Goal: Transaction & Acquisition: Purchase product/service

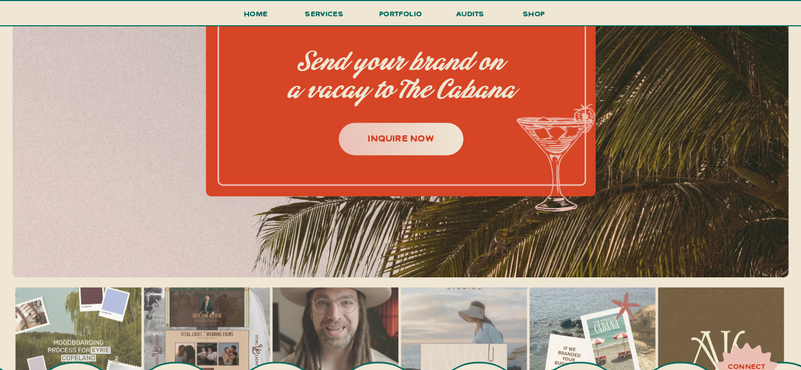
scroll to position [4609, 0]
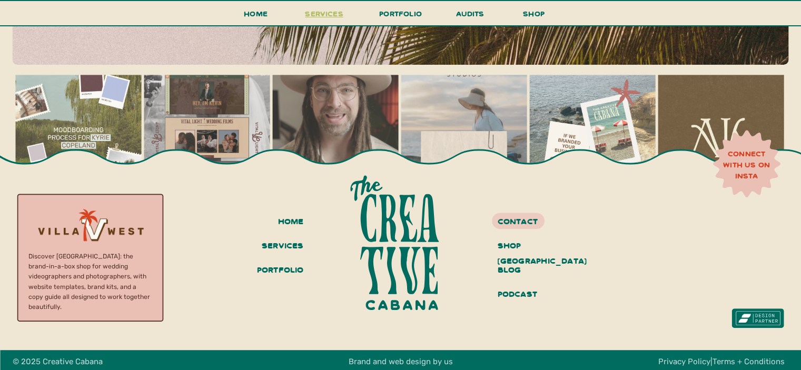
click at [335, 13] on span "services" at bounding box center [324, 13] width 38 height 10
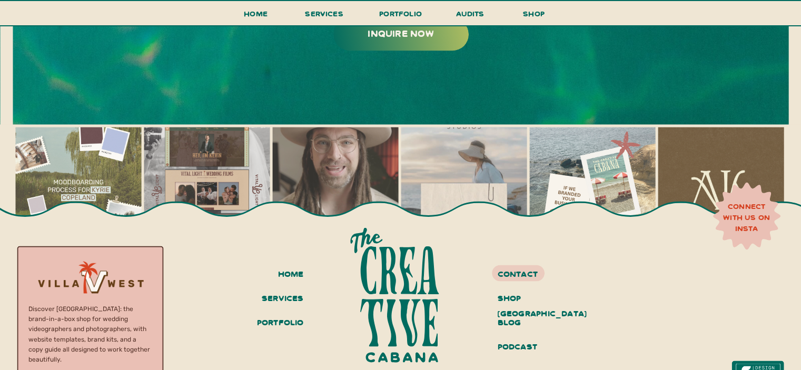
scroll to position [5932, 0]
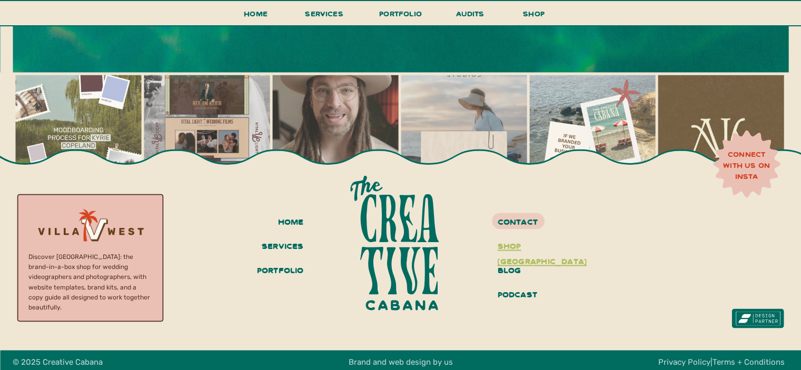
click at [507, 248] on h3 "shop villa west" at bounding box center [537, 247] width 79 height 18
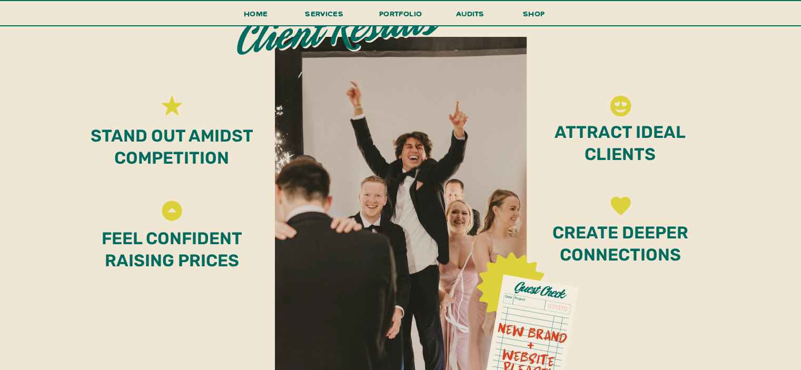
scroll to position [3359, 0]
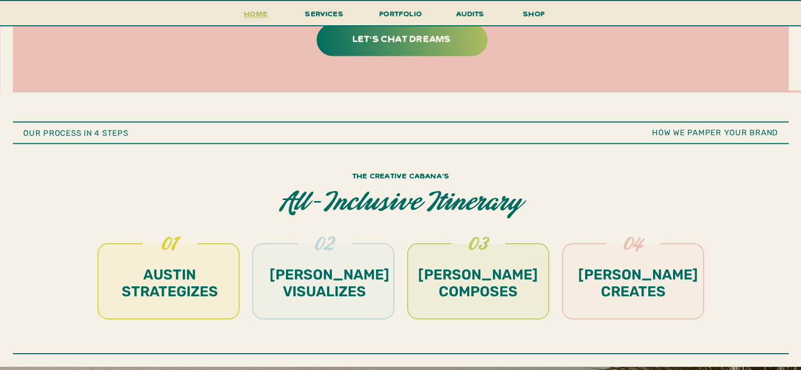
click at [260, 12] on h3 "Home" at bounding box center [256, 16] width 33 height 19
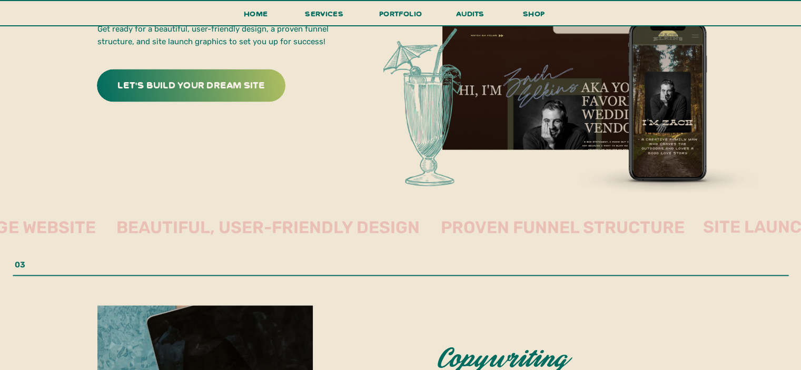
scroll to position [1848, 0]
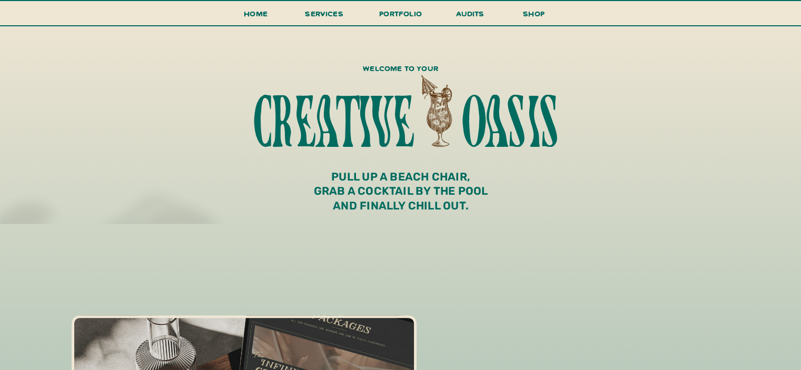
scroll to position [552, 0]
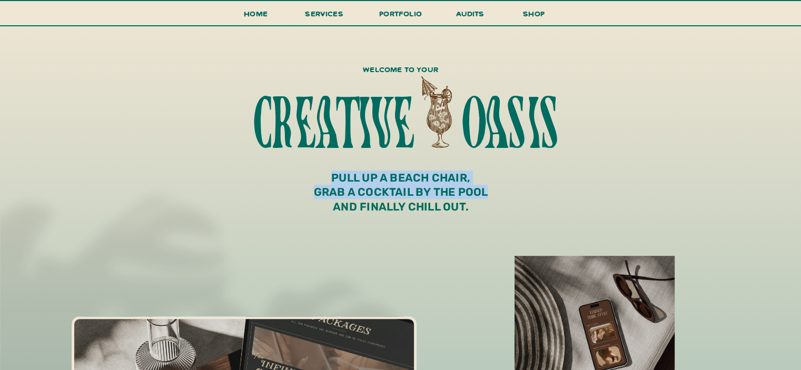
drag, startPoint x: 493, startPoint y: 193, endPoint x: 314, endPoint y: 179, distance: 179.6
click at [314, 179] on p "PULL UP A BEACH CHAIR, GRAB A COCKTAIL BY THE POOL AND FINALLY CHILL OUT." at bounding box center [401, 195] width 327 height 48
copy p "PULL UP A BEACH CHAIR, GRAB A COCKTAIL BY THE POOL"
click at [482, 198] on p "PULL UP A BEACH CHAIR, GRAB A COCKTAIL BY THE POOL AND FINALLY CHILL OUT." at bounding box center [401, 195] width 327 height 48
drag, startPoint x: 477, startPoint y: 209, endPoint x: 320, endPoint y: 174, distance: 160.7
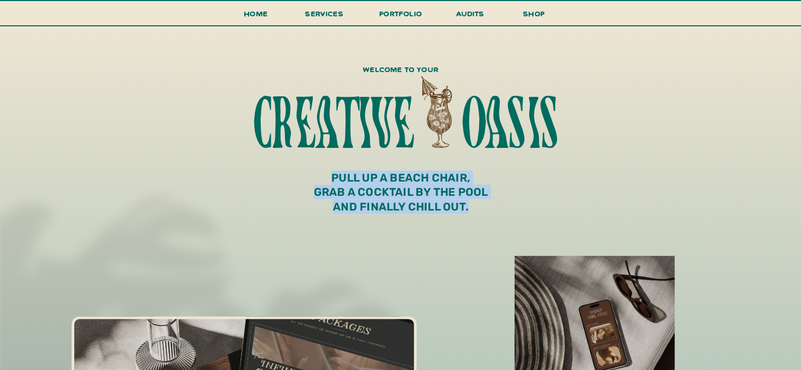
click at [320, 174] on p "PULL UP A BEACH CHAIR, GRAB A COCKTAIL BY THE POOL AND FINALLY CHILL OUT." at bounding box center [401, 195] width 327 height 48
copy p "PULL UP A BEACH CHAIR, GRAB A COCKTAIL BY THE POOL AND FINALLY CHILL OUT."
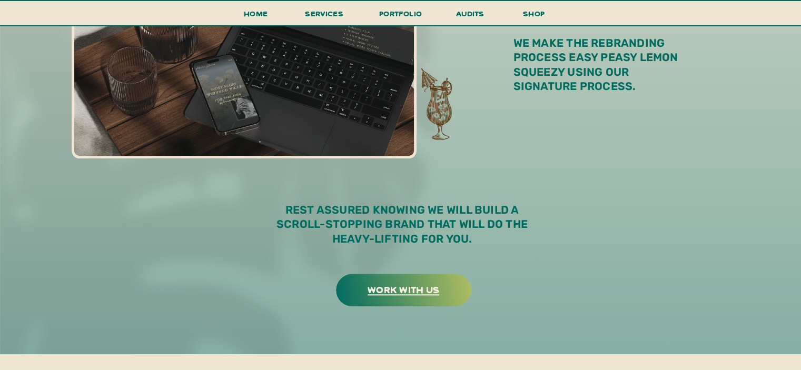
scroll to position [921, 0]
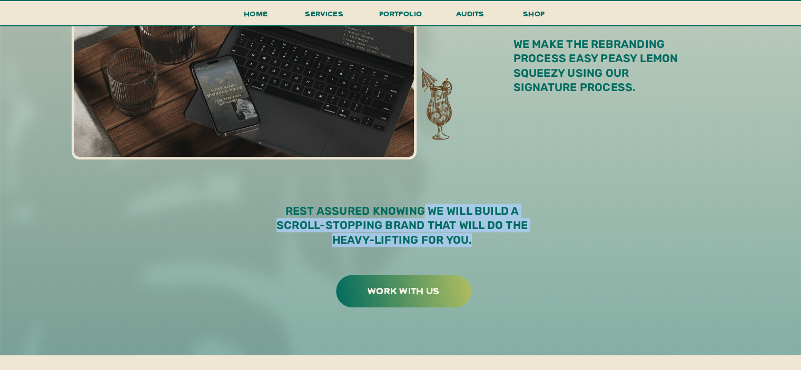
drag, startPoint x: 490, startPoint y: 248, endPoint x: 426, endPoint y: 209, distance: 75.6
click at [426, 209] on p "rest assured knowing we will build a scroll-stopping brand that will do the hea…" at bounding box center [402, 229] width 277 height 51
copy p "we will build a scroll-stopping brand that will do the heavy-lifting for you."
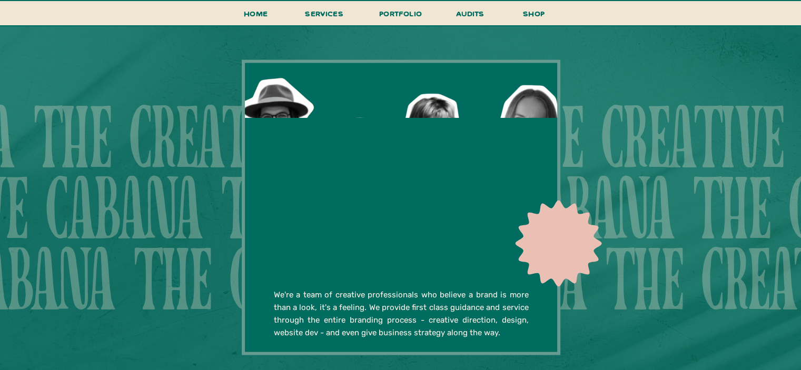
scroll to position [2025, 0]
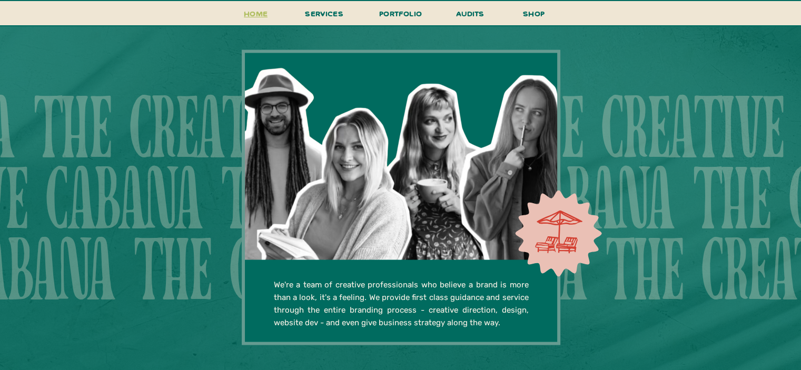
click at [260, 14] on h3 "Home" at bounding box center [256, 16] width 33 height 19
click at [475, 16] on h3 "audits" at bounding box center [471, 16] width 32 height 18
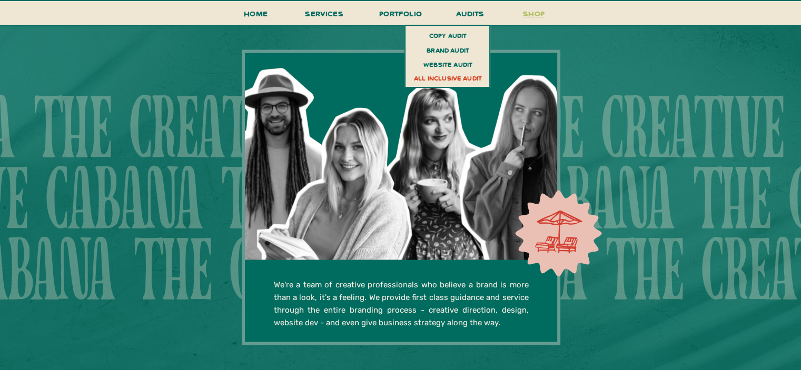
click at [534, 12] on h3 "shop" at bounding box center [534, 16] width 51 height 18
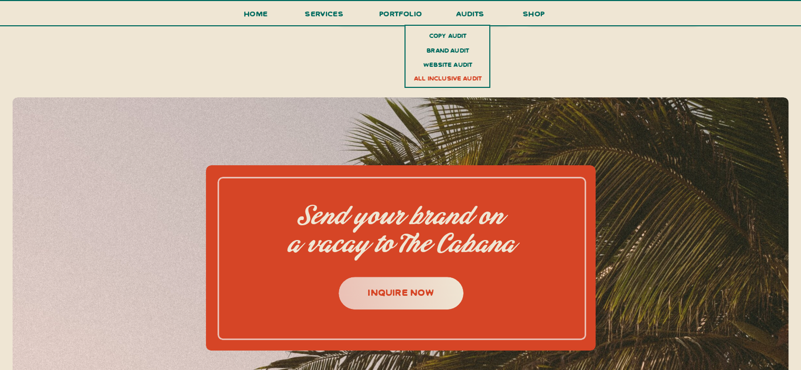
scroll to position [4240, 0]
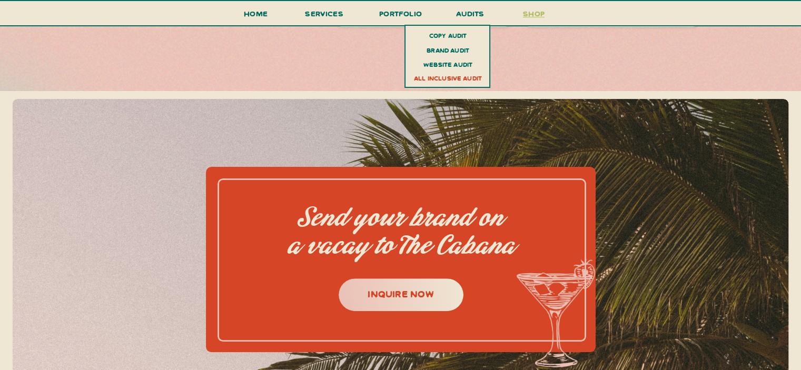
click at [527, 16] on h3 "shop" at bounding box center [534, 16] width 51 height 18
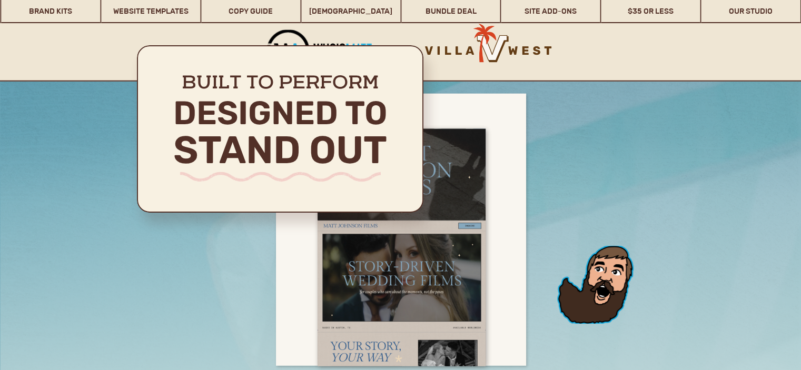
scroll to position [6676, 0]
